Goal: Information Seeking & Learning: Understand process/instructions

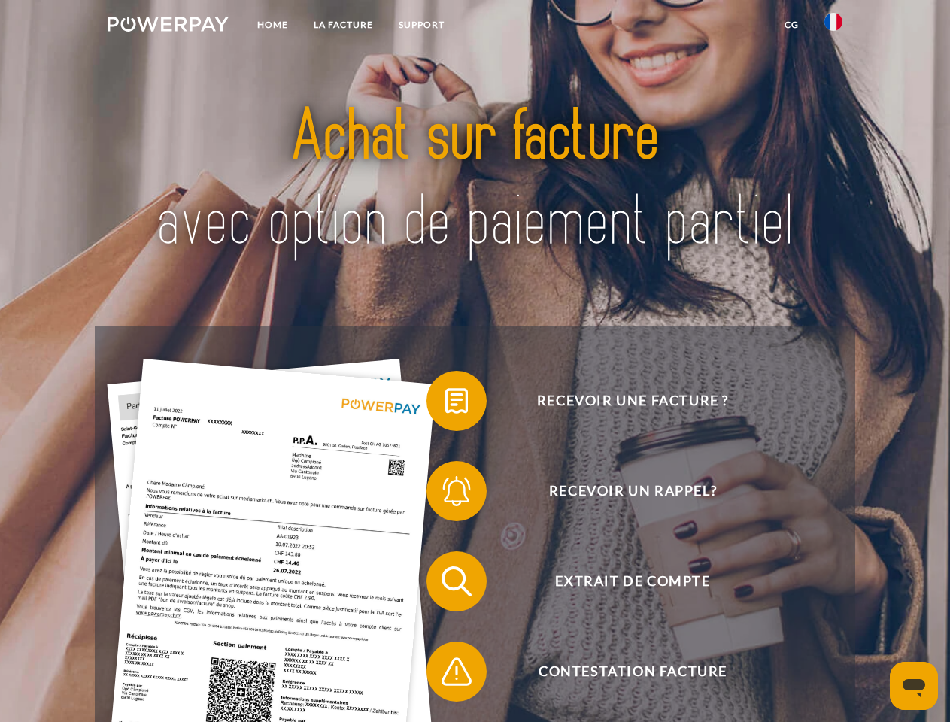
click at [168, 26] on img at bounding box center [168, 24] width 121 height 15
click at [833, 26] on img at bounding box center [833, 22] width 18 height 18
click at [791, 25] on link "CG" at bounding box center [791, 24] width 40 height 27
click at [445, 404] on span at bounding box center [433, 400] width 75 height 75
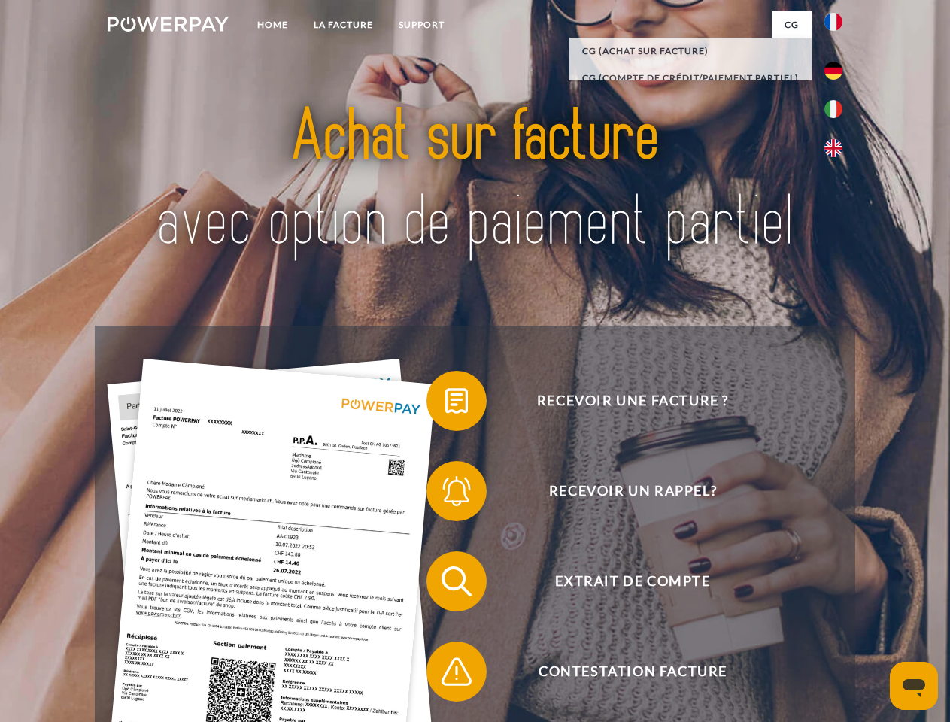
click at [445, 494] on span at bounding box center [433, 490] width 75 height 75
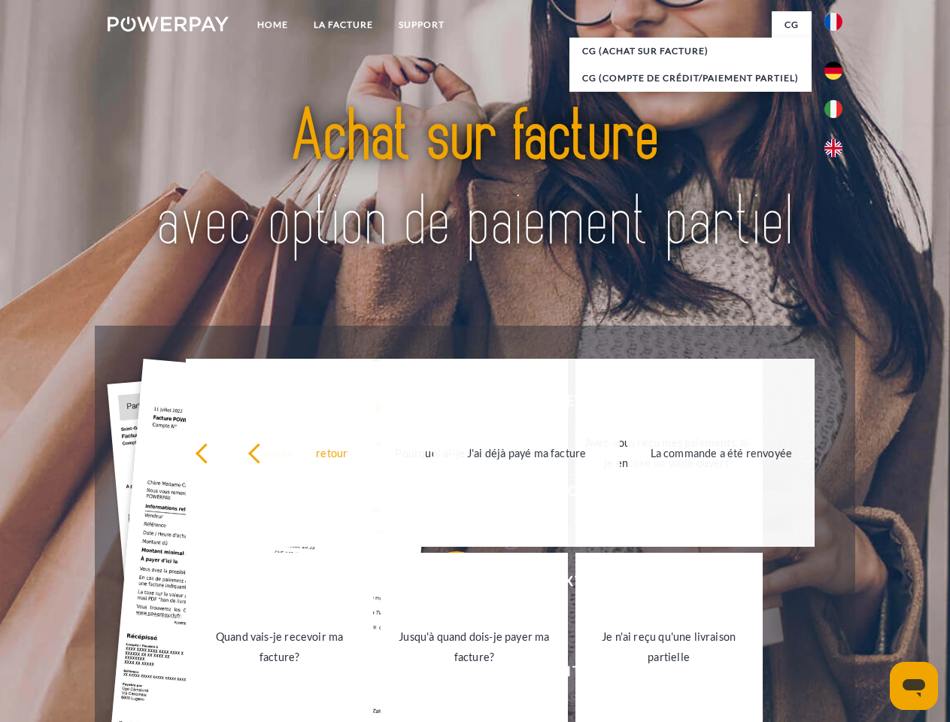
click at [445, 584] on link "Jusqu'à quand dois-je payer ma facture?" at bounding box center [473, 647] width 187 height 188
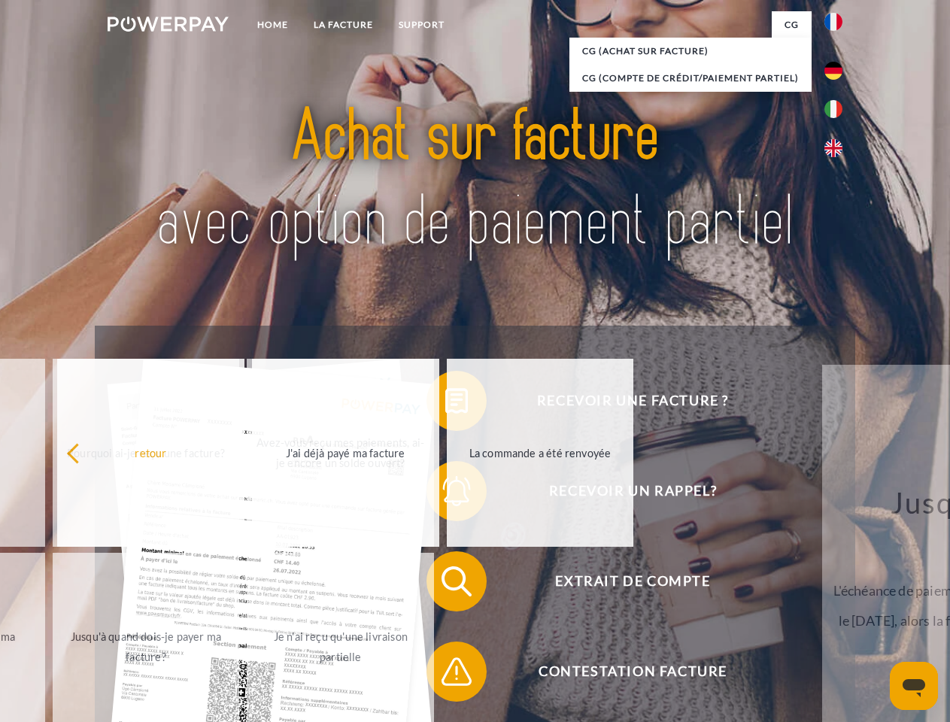
click at [445, 674] on span at bounding box center [433, 671] width 75 height 75
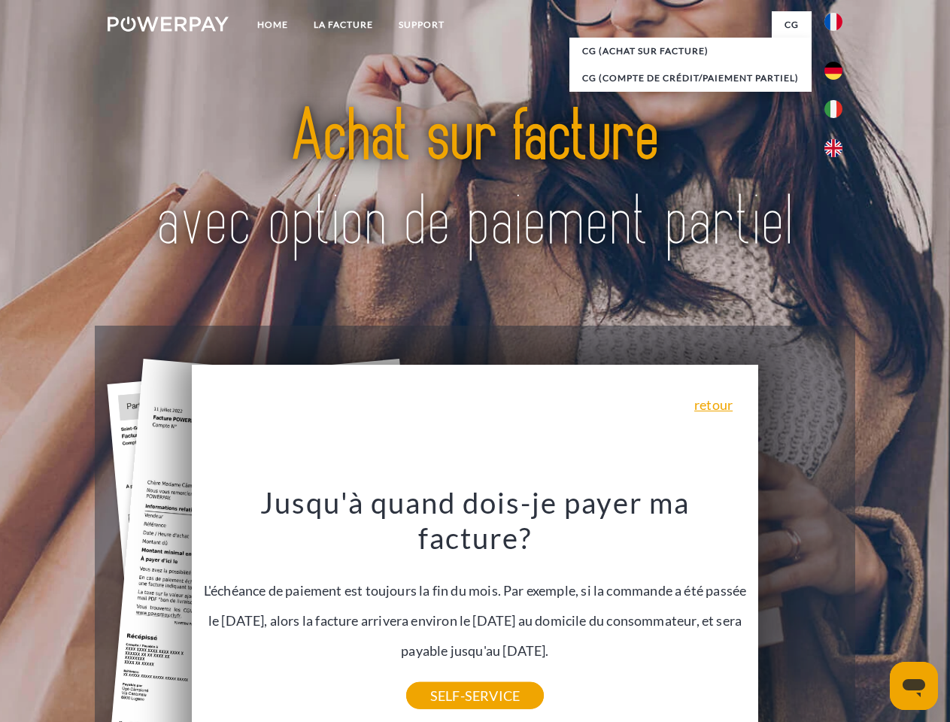
click at [914, 686] on icon "Ouvrir la fenêtre de messagerie" at bounding box center [913, 688] width 23 height 18
